Goal: Task Accomplishment & Management: Use online tool/utility

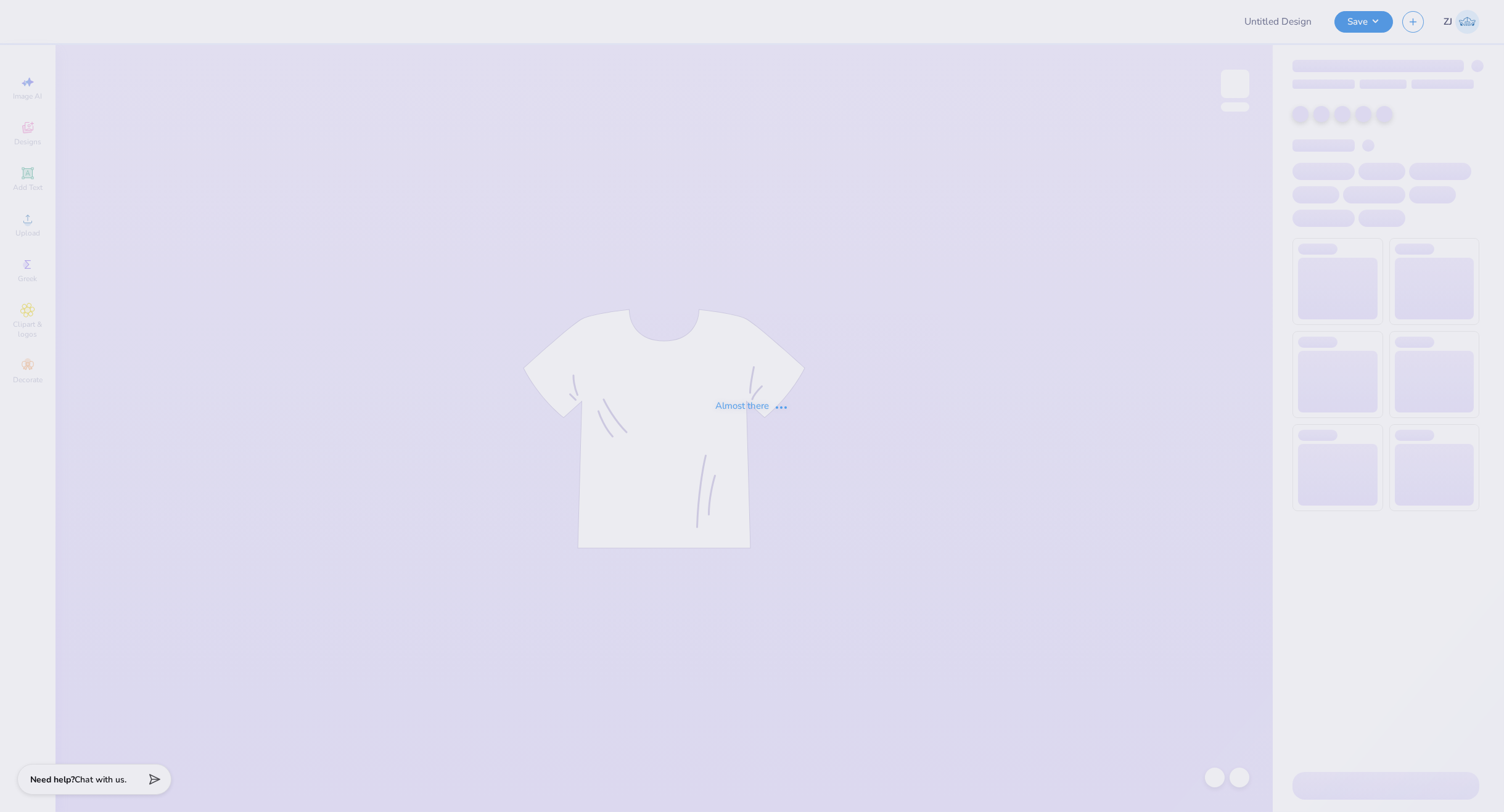
type input "Covelle & Co Merch"
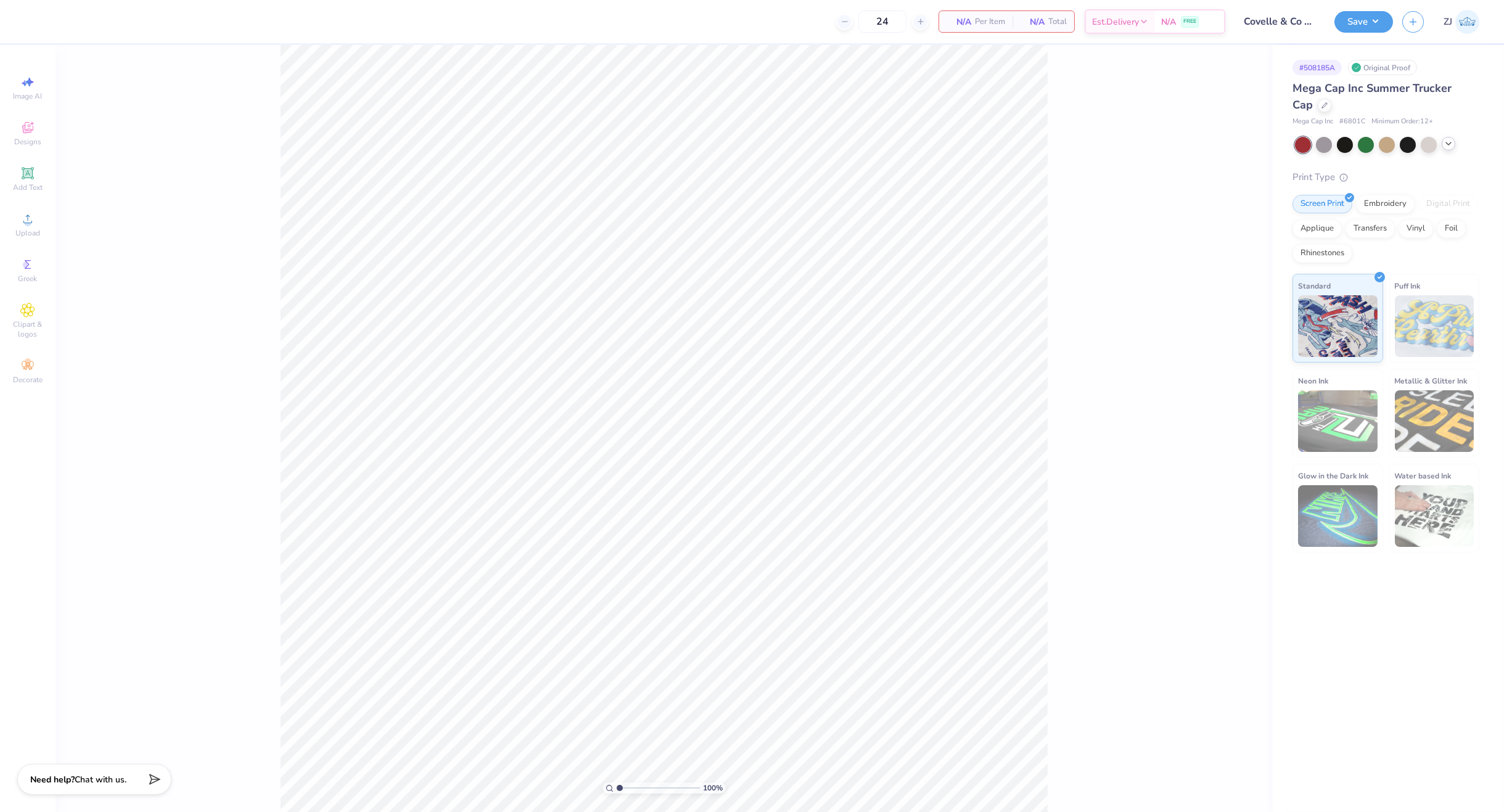
click at [1452, 144] on icon at bounding box center [1448, 144] width 10 height 10
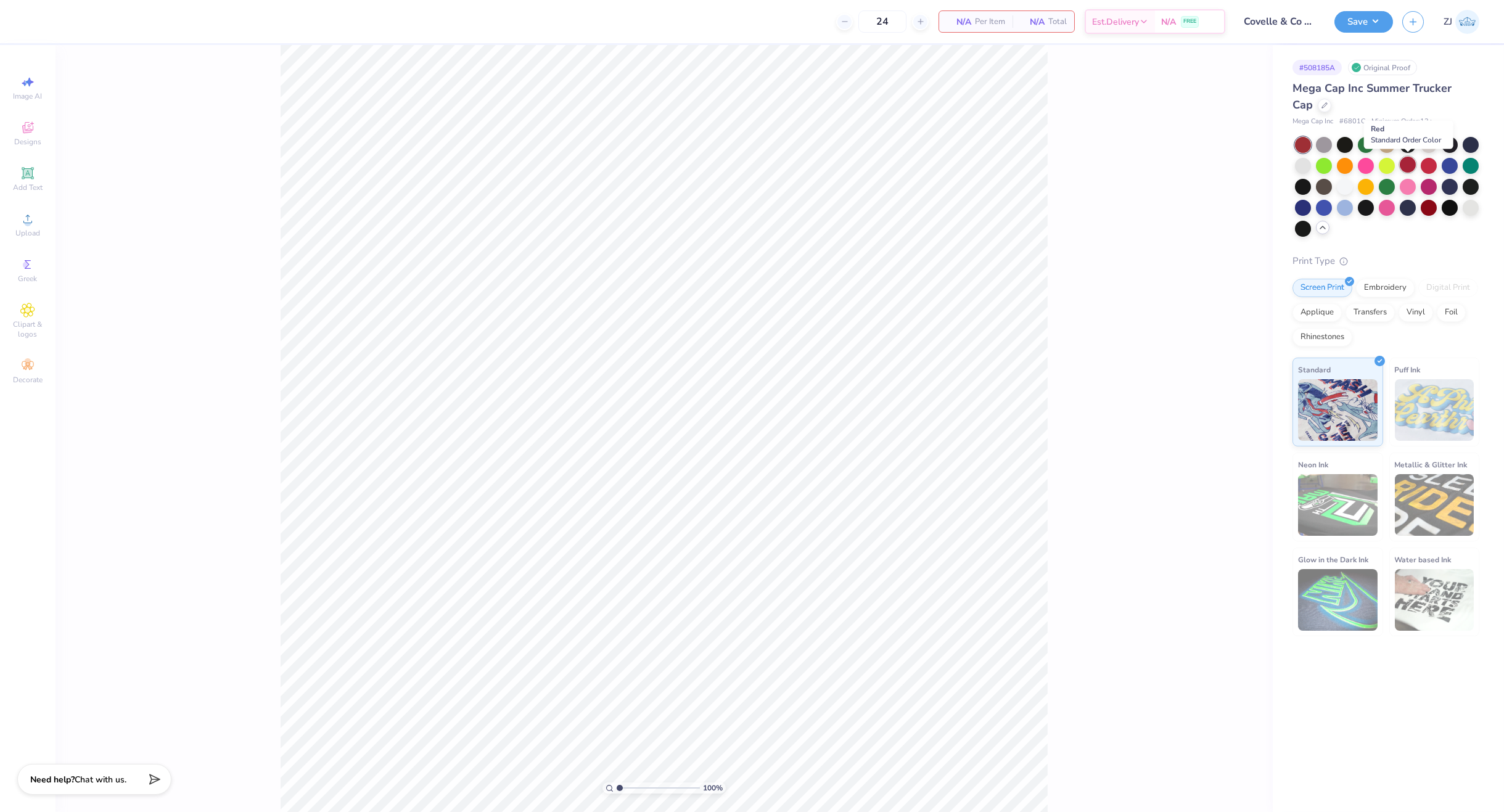
click at [1408, 163] on div at bounding box center [1408, 164] width 16 height 16
click at [1430, 211] on div at bounding box center [1428, 206] width 16 height 16
click at [1467, 190] on div at bounding box center [1471, 185] width 16 height 16
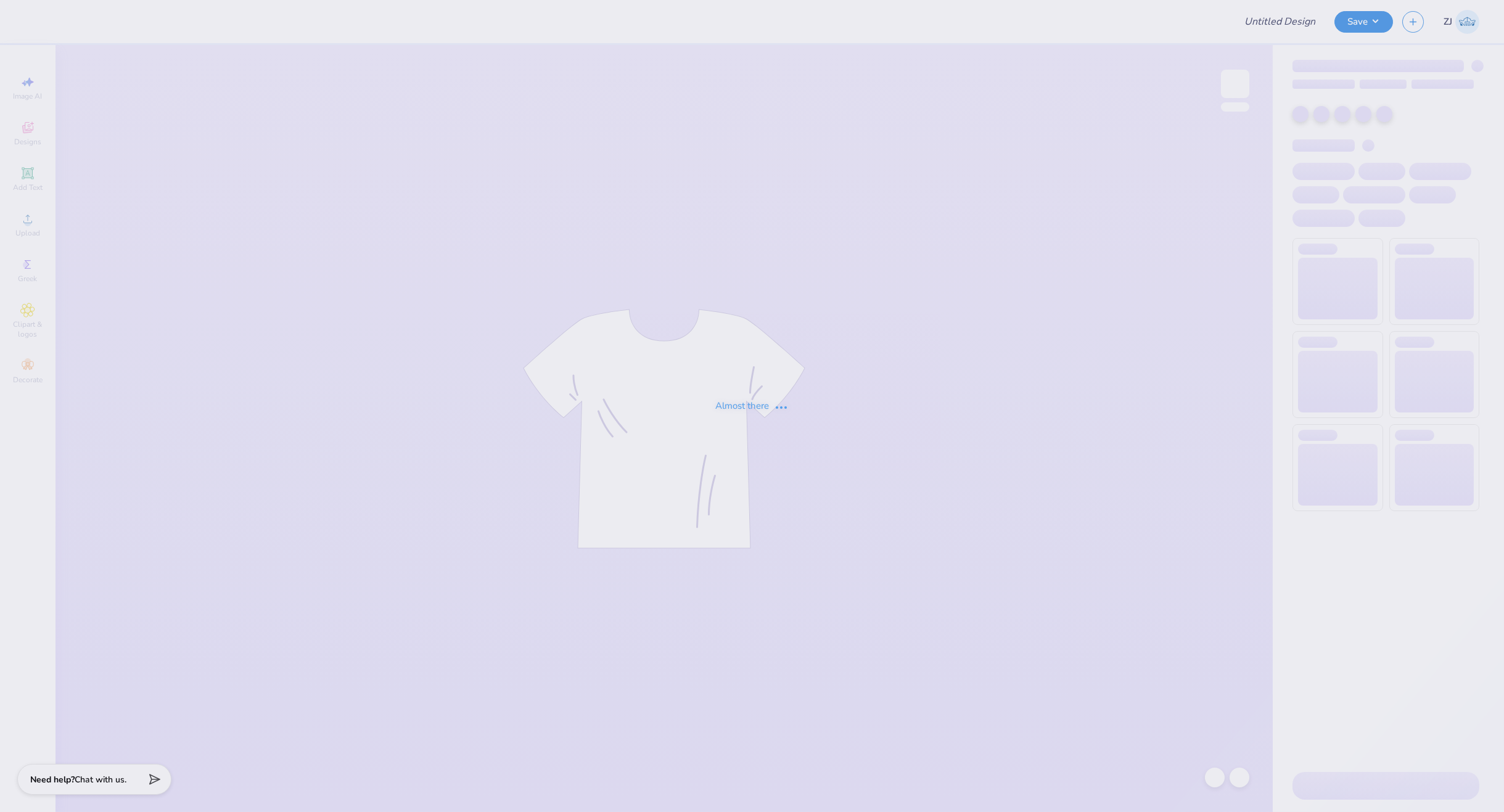
type input "Covelle & Co Merch"
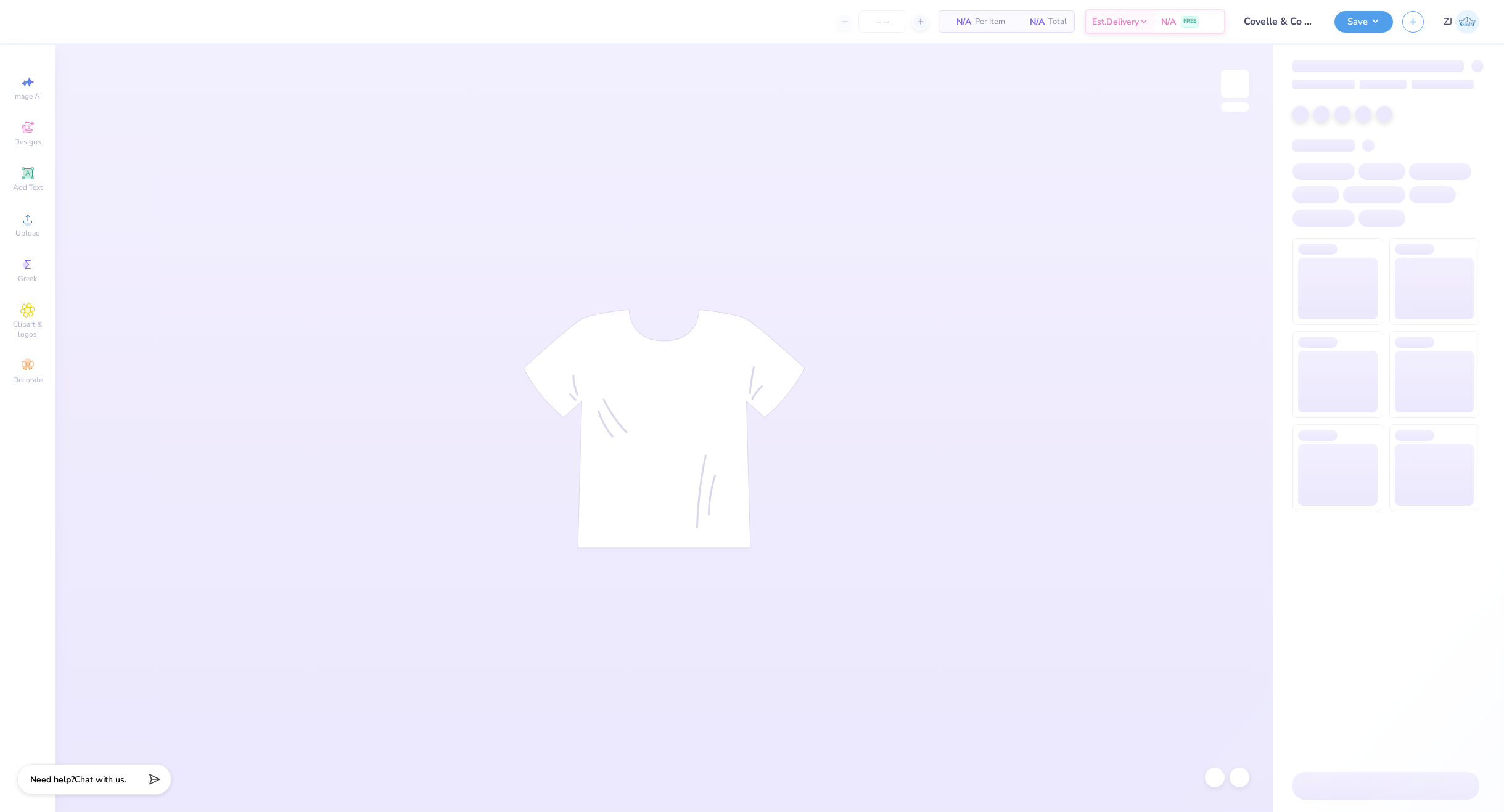
type input "24"
